Goal: Task Accomplishment & Management: Manage account settings

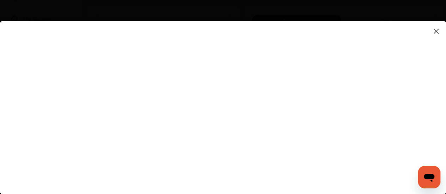
scroll to position [200, 0]
click at [271, 129] on flutter-view at bounding box center [223, 100] width 446 height 159
type input "**********"
click at [436, 104] on flutter-view "**********" at bounding box center [223, 100] width 446 height 159
click at [445, 110] on flutter-view at bounding box center [223, 100] width 446 height 159
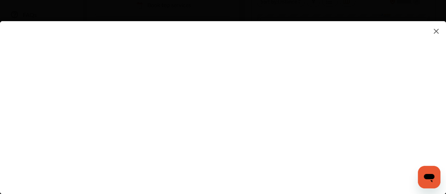
click at [400, 91] on flutter-view at bounding box center [223, 100] width 446 height 159
click at [331, 71] on flutter-view at bounding box center [223, 100] width 446 height 159
type textarea "**********"
click at [300, 97] on flutter-view "**********" at bounding box center [223, 100] width 446 height 159
click at [444, 127] on flutter-view at bounding box center [223, 100] width 446 height 159
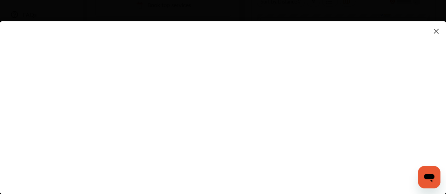
click at [399, 113] on flutter-view at bounding box center [223, 100] width 446 height 159
click at [432, 113] on flutter-view at bounding box center [223, 100] width 446 height 159
click at [306, 85] on flutter-view at bounding box center [223, 100] width 446 height 159
type input "*********"
click at [313, 121] on flutter-view "*********" at bounding box center [223, 100] width 446 height 159
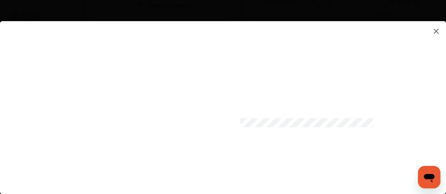
click at [306, 163] on flutter-view at bounding box center [223, 100] width 446 height 159
click at [446, 128] on flutter-view at bounding box center [223, 100] width 446 height 159
click at [234, 171] on flutter-view at bounding box center [223, 100] width 446 height 159
click at [320, 155] on flutter-view at bounding box center [223, 100] width 446 height 159
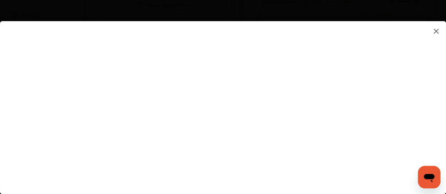
click at [445, 53] on flutter-view at bounding box center [223, 100] width 446 height 159
click at [442, 28] on flutter-view at bounding box center [223, 100] width 446 height 159
click at [435, 31] on img at bounding box center [436, 31] width 8 height 9
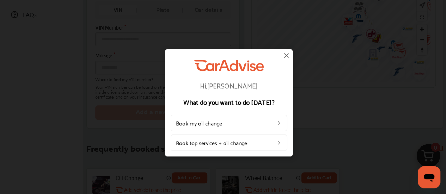
click at [287, 56] on img at bounding box center [286, 55] width 8 height 8
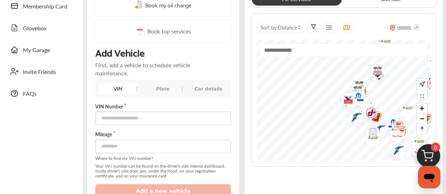
scroll to position [128, 0]
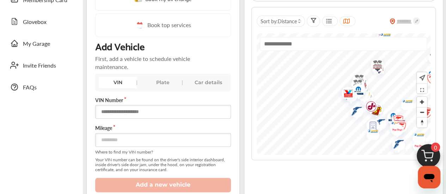
click at [144, 109] on input "text" at bounding box center [163, 112] width 136 height 14
type input "**********"
click at [173, 140] on input "number" at bounding box center [163, 140] width 136 height 14
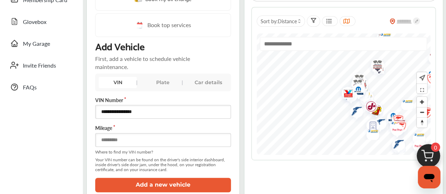
type input "*****"
click at [169, 184] on button "Add a new vehicle" at bounding box center [163, 185] width 136 height 14
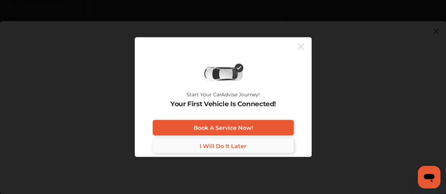
click at [228, 143] on span "I Will Do It Later" at bounding box center [223, 146] width 47 height 7
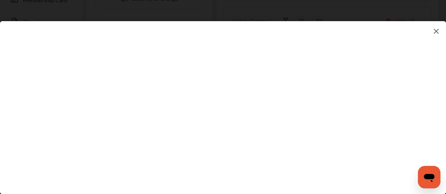
click at [436, 30] on img at bounding box center [436, 31] width 8 height 9
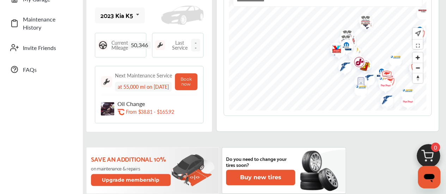
scroll to position [175, 0]
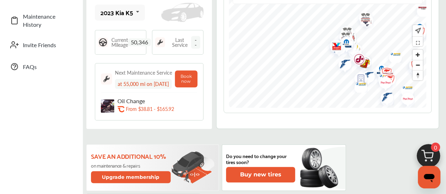
click at [140, 16] on icon at bounding box center [138, 12] width 12 height 15
click at [158, 14] on div "2023 Kia K5 2023 Kia K5" at bounding box center [149, 13] width 109 height 18
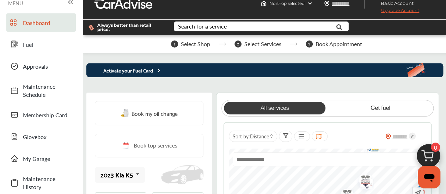
scroll to position [0, 0]
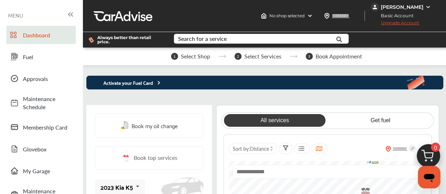
click at [46, 40] on link "Dashboard" at bounding box center [40, 35] width 69 height 18
click at [300, 11] on div "No shop selected" at bounding box center [286, 15] width 57 height 11
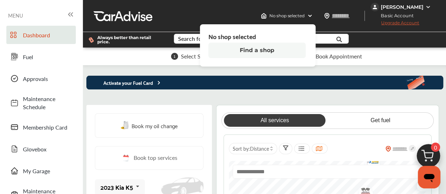
click at [250, 52] on button "Find a shop" at bounding box center [256, 51] width 97 height 16
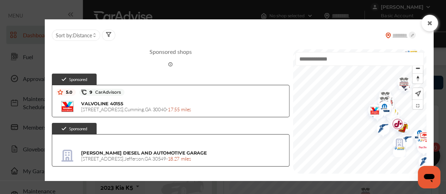
click at [429, 24] on icon at bounding box center [430, 23] width 7 height 6
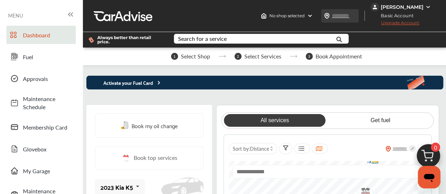
click at [334, 16] on input "text" at bounding box center [348, 15] width 32 height 7
type input "*****"
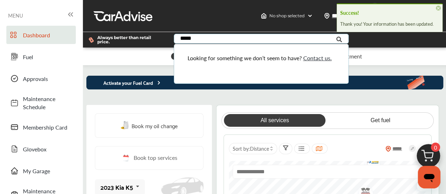
click at [204, 15] on div at bounding box center [206, 16] width 4 height 4
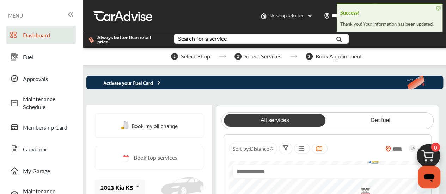
click at [438, 6] on span "×" at bounding box center [438, 8] width 5 height 5
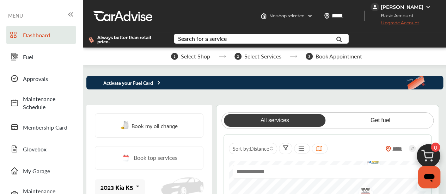
click at [384, 45] on div at bounding box center [404, 40] width 85 height 16
click at [353, 14] on input "*****" at bounding box center [348, 15] width 32 height 7
type input "*****"
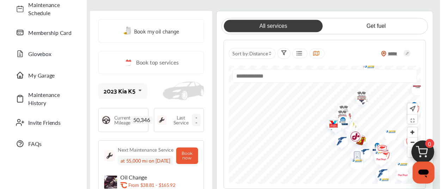
scroll to position [97, 0]
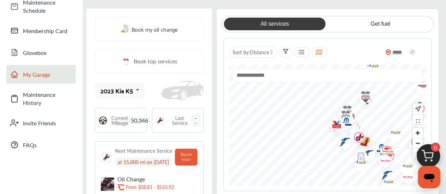
click at [42, 78] on link "My Garage" at bounding box center [40, 74] width 69 height 18
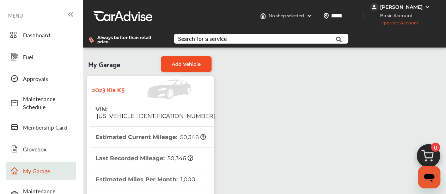
click at [185, 64] on span "Add Vehicle" at bounding box center [186, 64] width 29 height 6
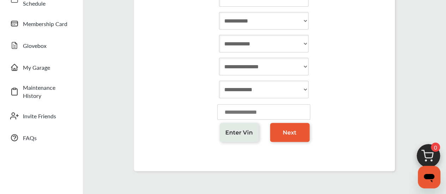
scroll to position [104, 0]
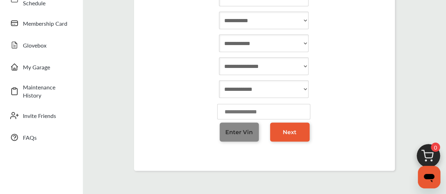
click at [243, 134] on span "Enter Vin" at bounding box center [239, 132] width 28 height 7
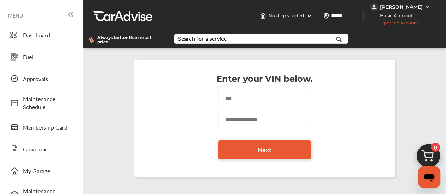
click at [257, 96] on input at bounding box center [264, 99] width 93 height 16
type input "**********"
click at [266, 119] on input "number" at bounding box center [264, 120] width 93 height 16
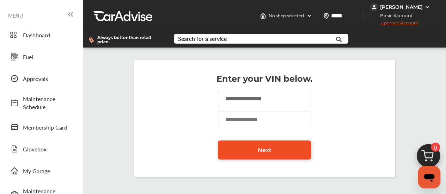
type input "*****"
click at [272, 148] on link "Next" at bounding box center [264, 150] width 93 height 19
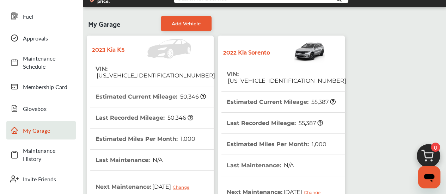
scroll to position [35, 0]
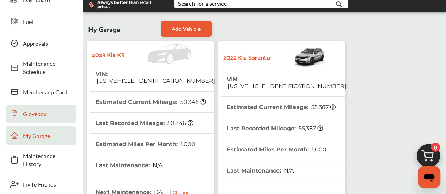
click at [8, 117] on link "Glovebox" at bounding box center [40, 114] width 69 height 18
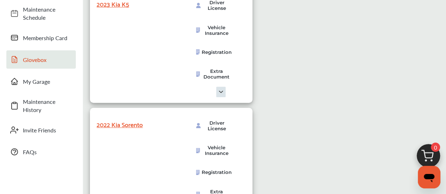
scroll to position [94, 0]
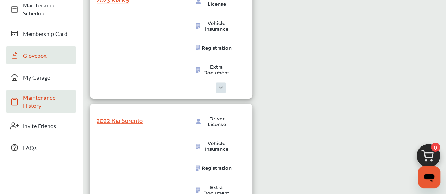
click at [37, 100] on span "Maintenance History" at bounding box center [47, 101] width 49 height 16
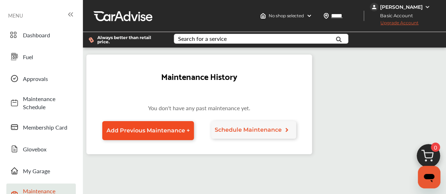
click at [171, 131] on span "Add Previous Maintenance +" at bounding box center [148, 130] width 83 height 7
select select "*"
select select "****"
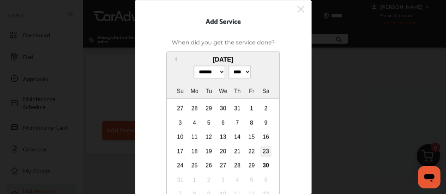
click at [263, 152] on div "23" at bounding box center [265, 151] width 11 height 11
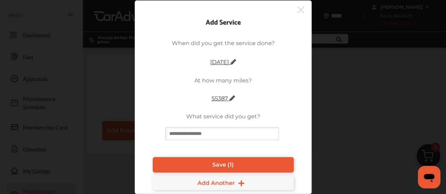
click at [249, 135] on input at bounding box center [222, 133] width 114 height 13
type input "*"
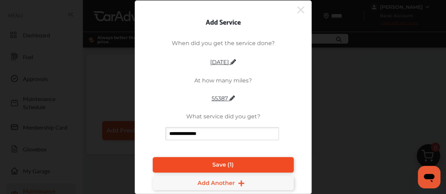
click at [229, 163] on span "Save (1)" at bounding box center [223, 165] width 22 height 7
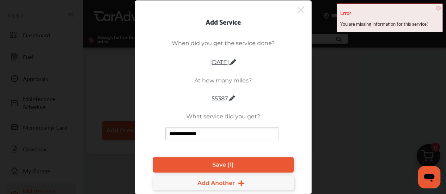
click at [289, 125] on div "**********" at bounding box center [223, 94] width 155 height 120
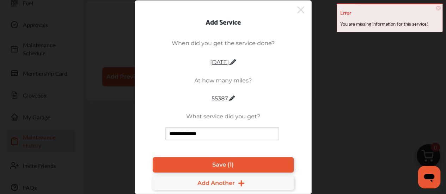
scroll to position [54, 0]
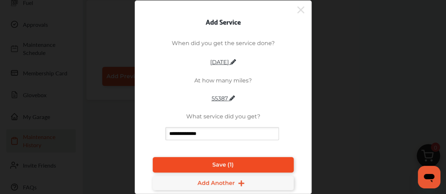
click at [221, 165] on span "Save (1)" at bounding box center [223, 165] width 22 height 7
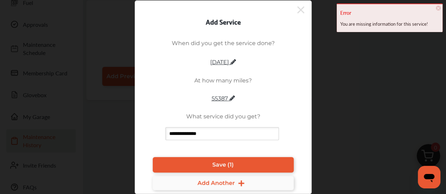
click at [236, 183] on span "Add Another" at bounding box center [223, 183] width 51 height 7
click at [215, 136] on input "**********" at bounding box center [222, 133] width 114 height 13
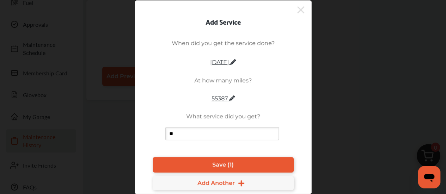
type input "*"
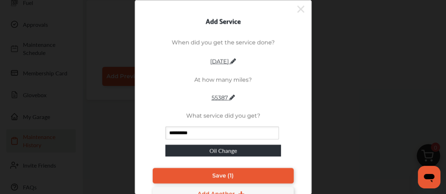
type input "**********"
click at [221, 150] on div "Oil Change" at bounding box center [222, 151] width 115 height 12
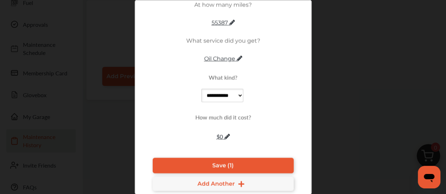
scroll to position [75, 0]
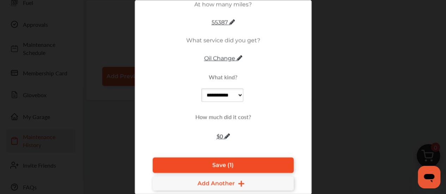
click at [215, 164] on span "Save (1)" at bounding box center [223, 165] width 22 height 7
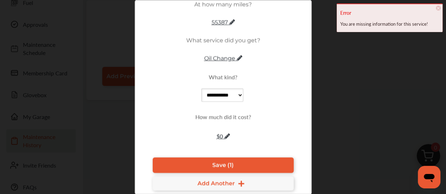
click at [224, 134] on icon at bounding box center [227, 137] width 6 height 6
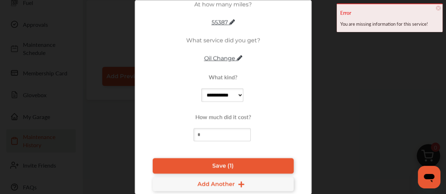
type input "*"
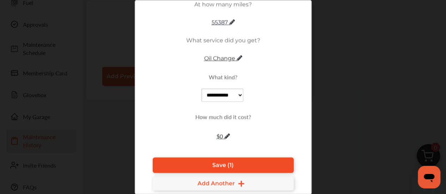
click at [225, 163] on span "Save (1)" at bounding box center [223, 165] width 22 height 7
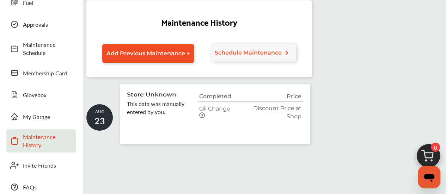
click at [156, 55] on span "Add Previous Maintenance +" at bounding box center [148, 53] width 83 height 7
select select "*"
select select "****"
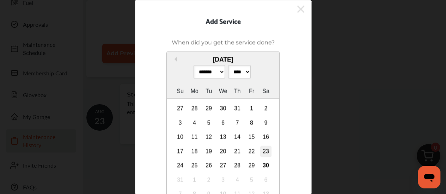
click at [262, 151] on div "23" at bounding box center [265, 151] width 11 height 11
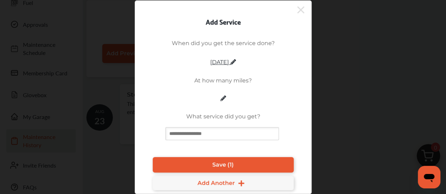
click at [302, 10] on icon at bounding box center [300, 9] width 7 height 11
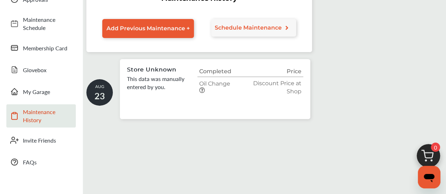
scroll to position [81, 0]
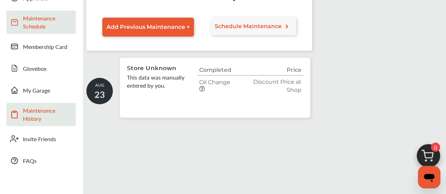
click at [44, 29] on span "Maintenance Schedule" at bounding box center [47, 22] width 49 height 16
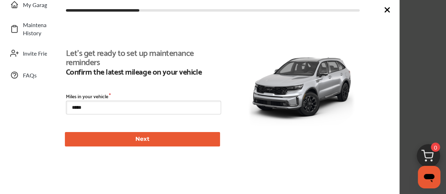
scroll to position [151, 0]
click at [156, 139] on button "Next" at bounding box center [142, 139] width 155 height 14
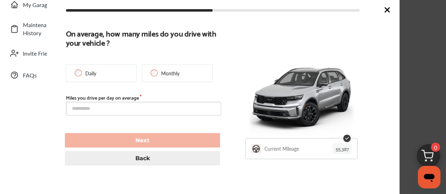
click at [390, 6] on icon at bounding box center [387, 10] width 8 height 8
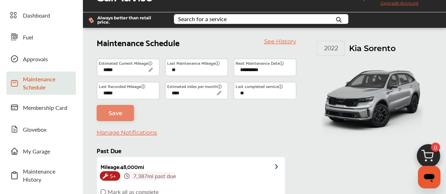
scroll to position [19, 0]
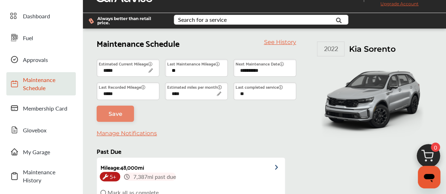
click at [209, 70] on input "**" at bounding box center [196, 68] width 63 height 18
click at [285, 44] on link "See History" at bounding box center [280, 42] width 32 height 7
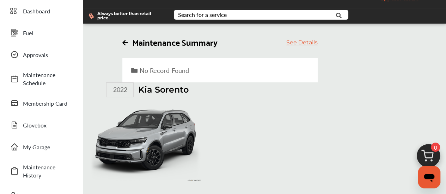
scroll to position [24, 0]
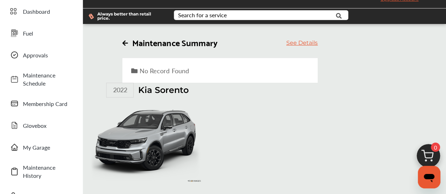
click at [305, 44] on link "See Details" at bounding box center [301, 43] width 31 height 7
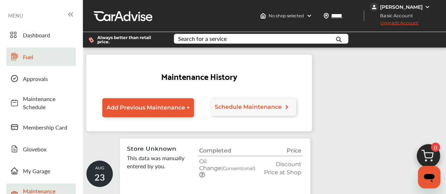
click at [38, 60] on span "Fuel" at bounding box center [47, 57] width 49 height 8
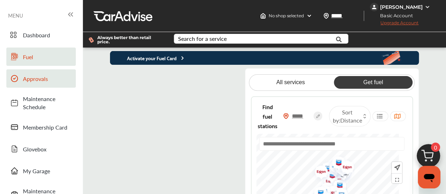
click at [43, 81] on span "Approvals" at bounding box center [47, 79] width 49 height 8
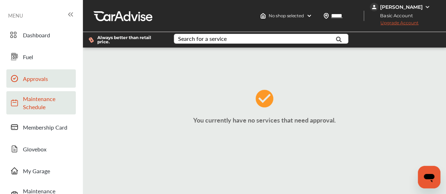
click at [44, 104] on span "Maintenance Schedule" at bounding box center [47, 103] width 49 height 16
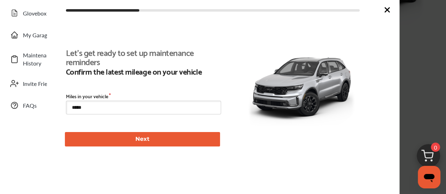
scroll to position [151, 0]
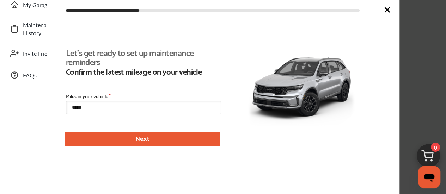
click at [384, 8] on icon at bounding box center [387, 10] width 8 height 8
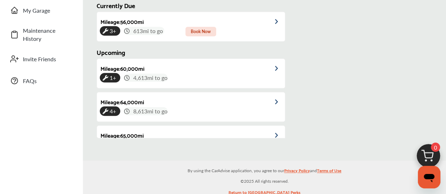
scroll to position [0, 0]
